Goal: Check status: Check status

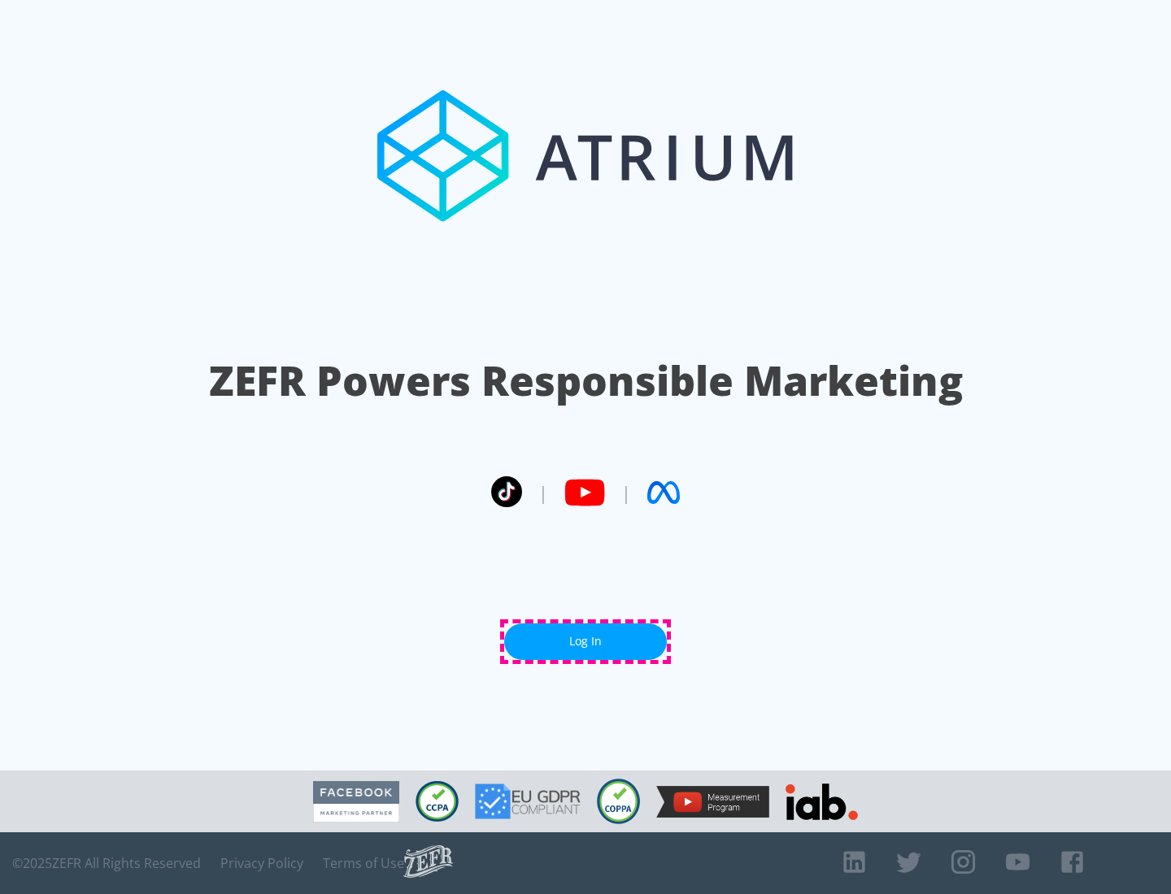
click at [585, 641] on link "Log In" at bounding box center [585, 641] width 163 height 37
